Goal: Transaction & Acquisition: Purchase product/service

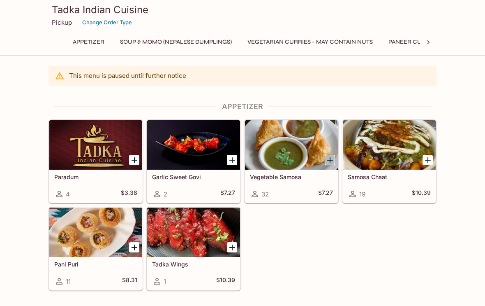
click at [330, 160] on icon "Add Vegetable Samosa" at bounding box center [331, 160] width 6 height 6
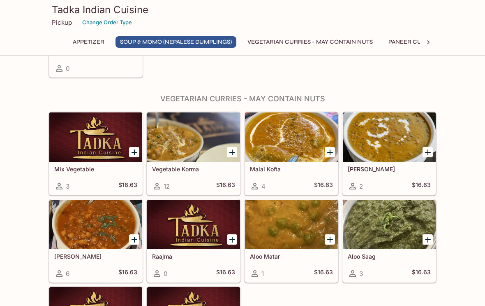
scroll to position [433, 0]
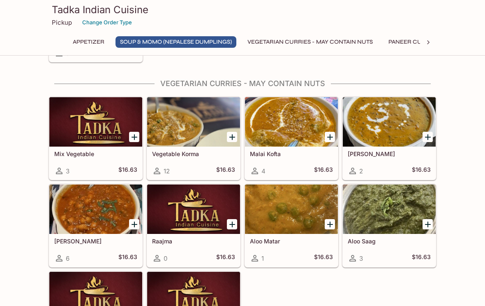
click at [430, 134] on icon "Add Daal Makhani" at bounding box center [428, 137] width 10 height 10
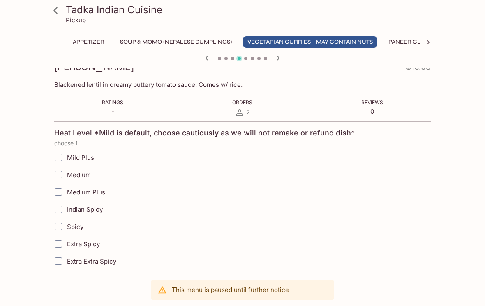
scroll to position [120, 0]
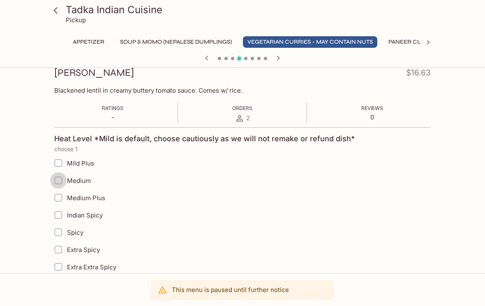
click at [57, 179] on input "Medium" at bounding box center [58, 180] width 16 height 16
checkbox input "true"
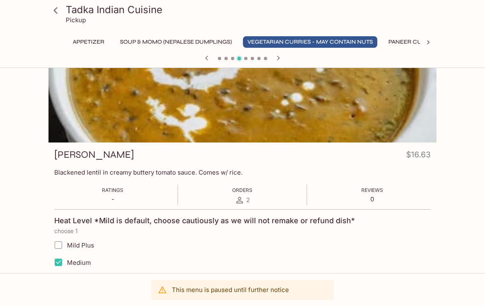
scroll to position [39, 0]
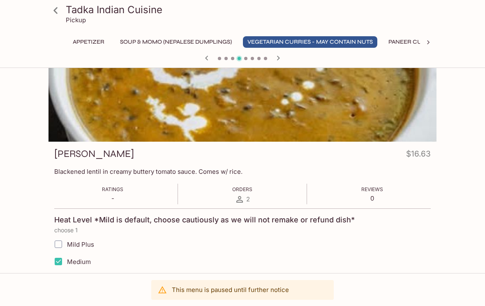
click at [59, 243] on input "Mild Plus" at bounding box center [58, 244] width 16 height 16
checkbox input "true"
click at [59, 260] on input "Medium" at bounding box center [58, 261] width 16 height 16
checkbox input "false"
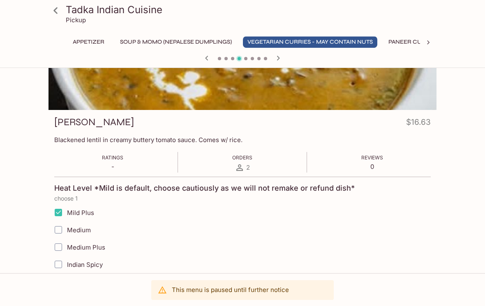
scroll to position [0, 0]
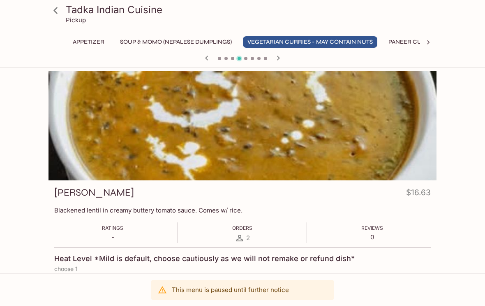
click at [429, 39] on icon at bounding box center [429, 42] width 8 height 8
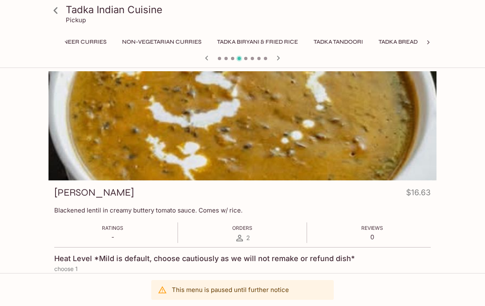
scroll to position [0, 355]
click at [388, 39] on button "Tadka Bread" at bounding box center [375, 42] width 48 height 12
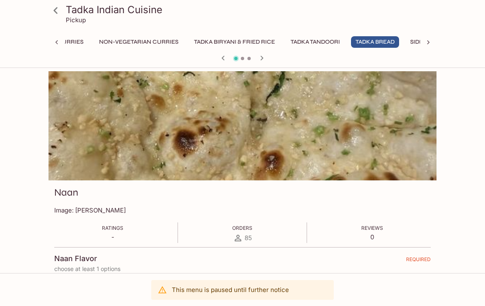
click at [381, 90] on div at bounding box center [243, 125] width 388 height 109
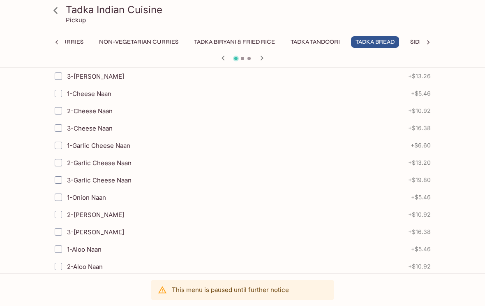
scroll to position [383, 0]
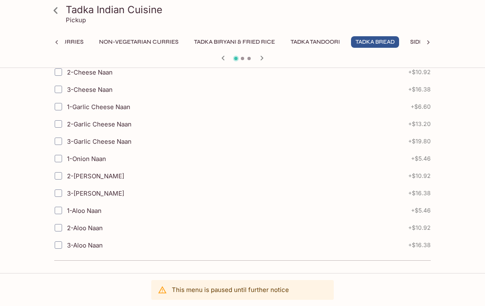
click at [161, 290] on icon at bounding box center [162, 289] width 9 height 9
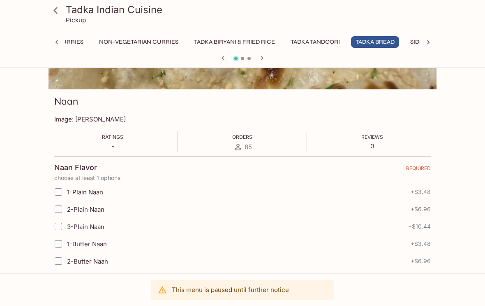
scroll to position [0, 0]
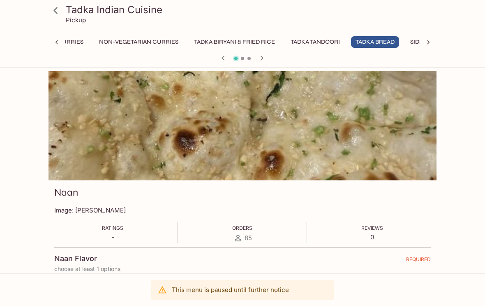
click at [460, 29] on div "Tadka Indian Cuisine Pickup Appetizer Soup & Momo (Nepalese Dumplings) Vegetari…" at bounding box center [242, 34] width 485 height 68
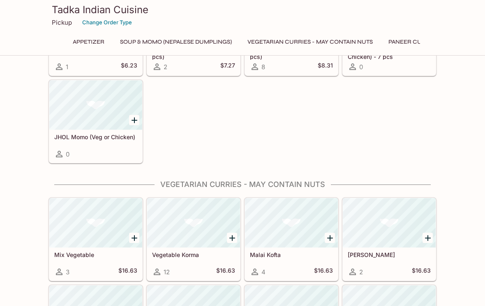
scroll to position [329, 0]
